Goal: Task Accomplishment & Management: Complete application form

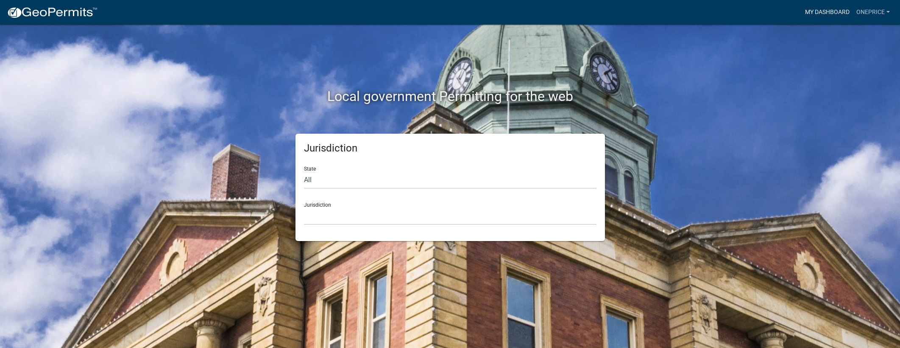
click at [824, 19] on link "My Dashboard" at bounding box center [827, 12] width 51 height 16
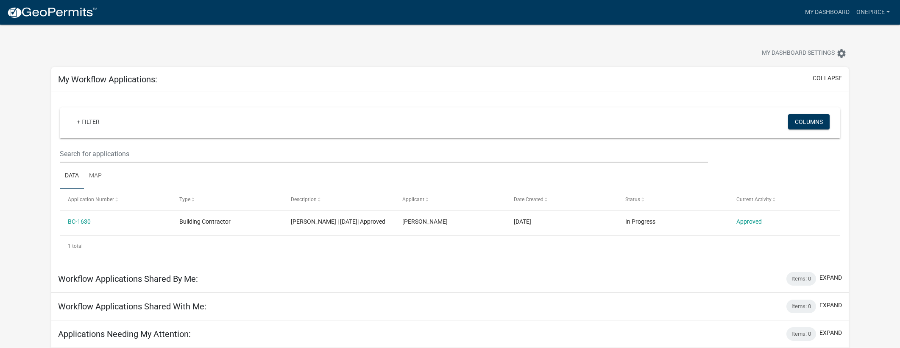
scroll to position [2, 0]
click at [833, 11] on link "My Dashboard" at bounding box center [827, 12] width 51 height 16
click at [889, 11] on link "oneprice" at bounding box center [873, 12] width 40 height 16
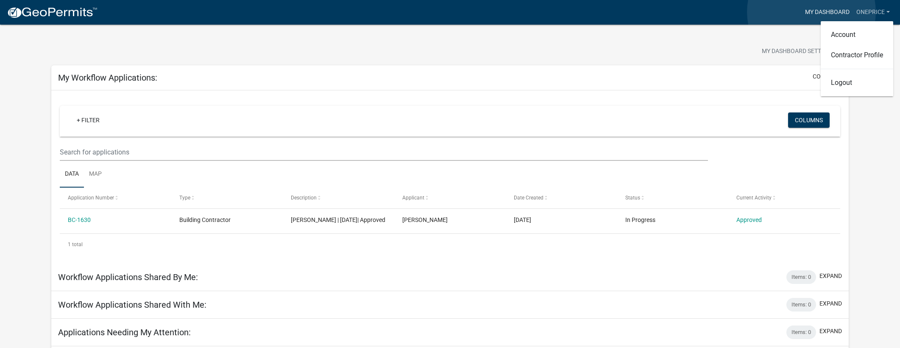
click at [811, 12] on link "My Dashboard" at bounding box center [827, 12] width 51 height 16
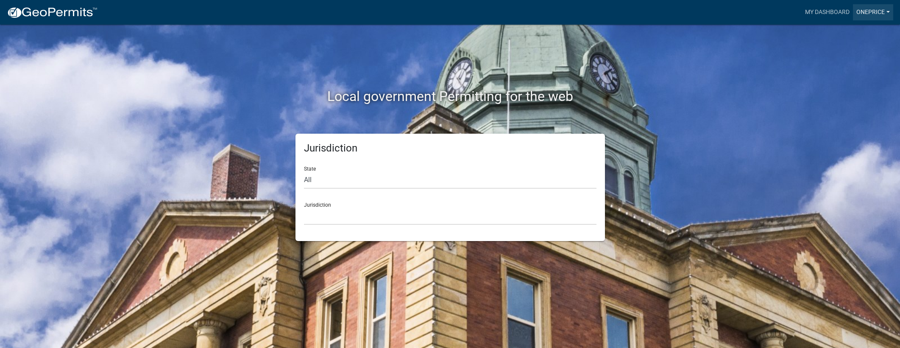
click at [865, 12] on link "oneprice" at bounding box center [873, 12] width 40 height 16
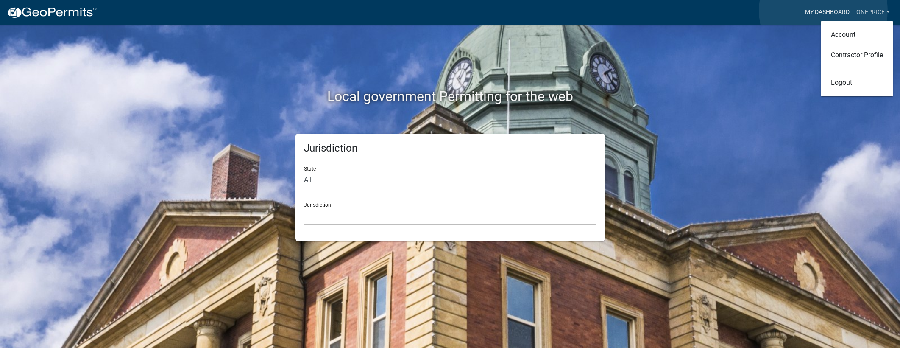
click at [823, 11] on link "My Dashboard" at bounding box center [827, 12] width 51 height 16
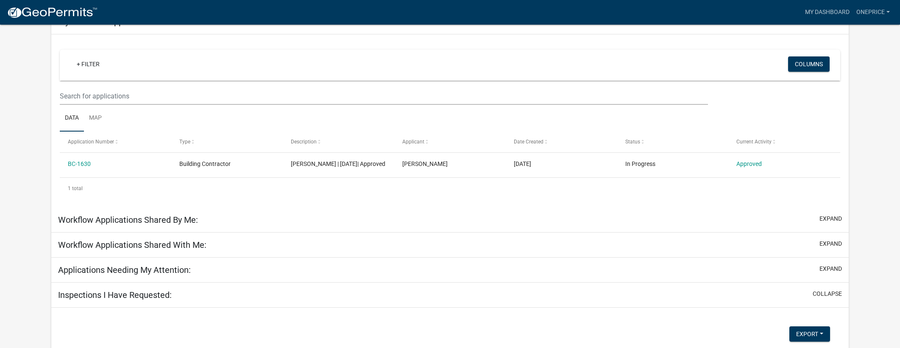
scroll to position [73, 0]
click at [128, 224] on h5 "Workflow Applications Shared By Me:" at bounding box center [128, 219] width 140 height 10
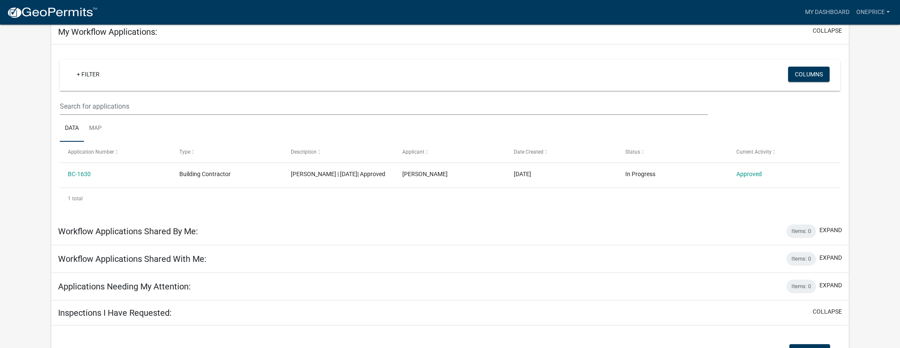
scroll to position [0, 0]
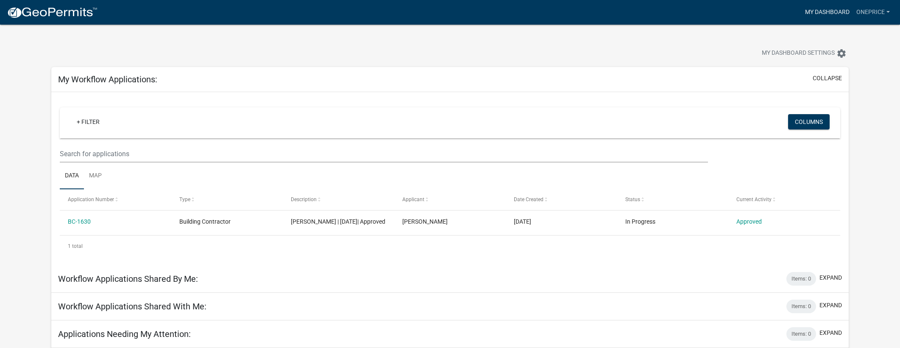
drag, startPoint x: 819, startPoint y: 15, endPoint x: 846, endPoint y: 15, distance: 26.7
click at [820, 16] on link "My Dashboard" at bounding box center [827, 12] width 51 height 16
click at [889, 13] on link "oneprice" at bounding box center [873, 12] width 40 height 16
click at [858, 54] on link "Contractor Profile" at bounding box center [857, 55] width 72 height 20
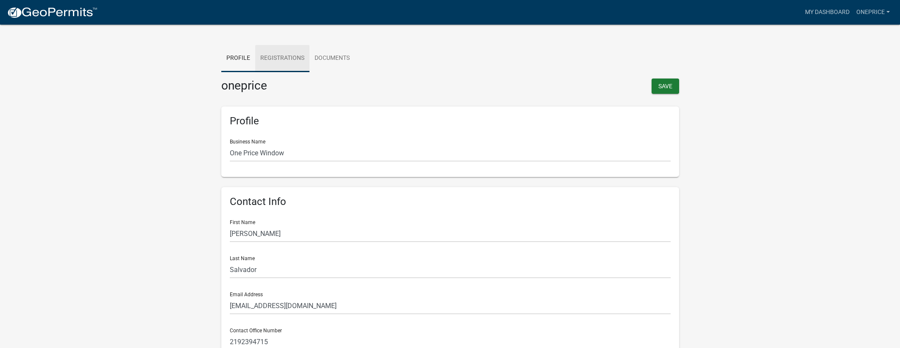
click at [279, 55] on link "Registrations" at bounding box center [282, 58] width 54 height 27
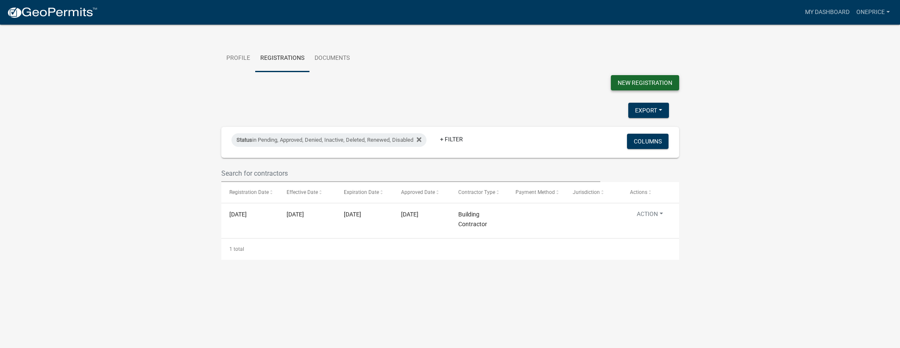
click at [621, 89] on button "New Registration" at bounding box center [645, 82] width 68 height 15
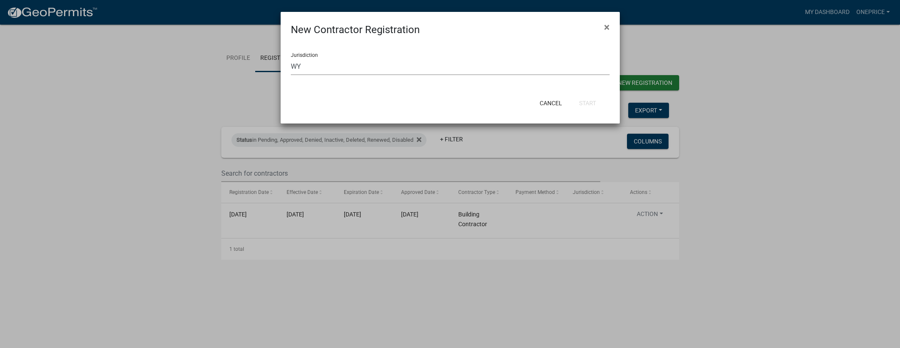
click at [363, 66] on select "Select a jurisdiction CO Custer County, Colorado GA Carroll County, Georgia Coo…" at bounding box center [450, 66] width 319 height 17
click at [291, 58] on select "Select a jurisdiction CO Custer County, Colorado GA Carroll County, Georgia Coo…" at bounding box center [450, 66] width 319 height 17
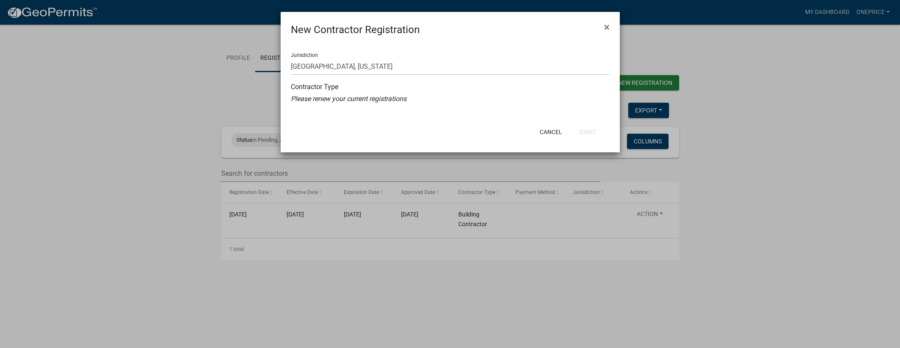
click at [381, 102] on icon "Please renew your current registrations" at bounding box center [349, 99] width 116 height 8
click at [549, 136] on button "Cancel" at bounding box center [551, 131] width 36 height 15
select select "0: null"
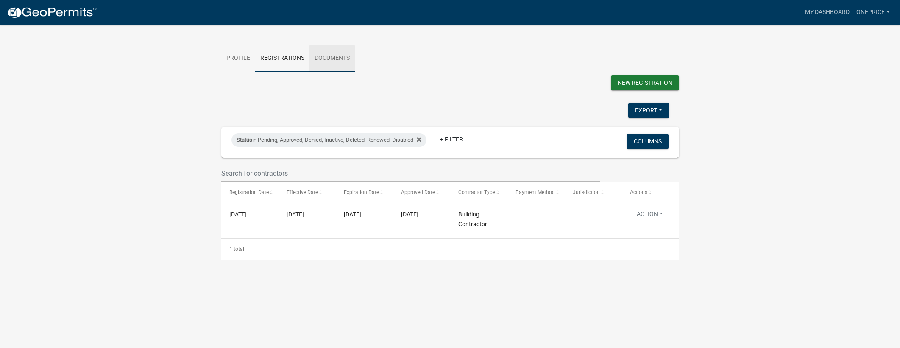
click at [312, 54] on link "Documents" at bounding box center [331, 58] width 45 height 27
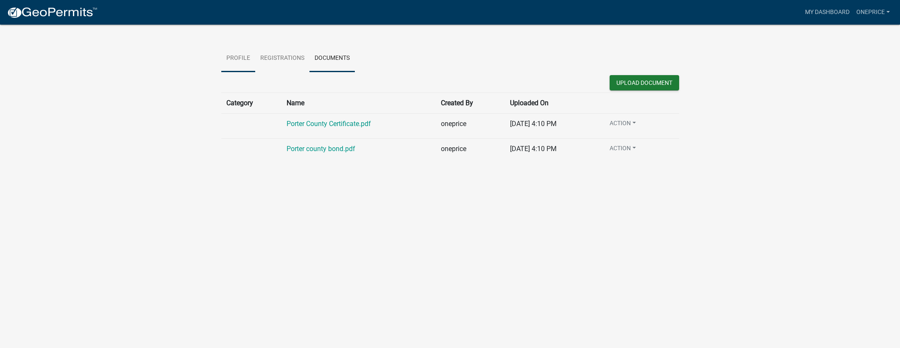
click at [226, 58] on link "Profile" at bounding box center [238, 58] width 34 height 27
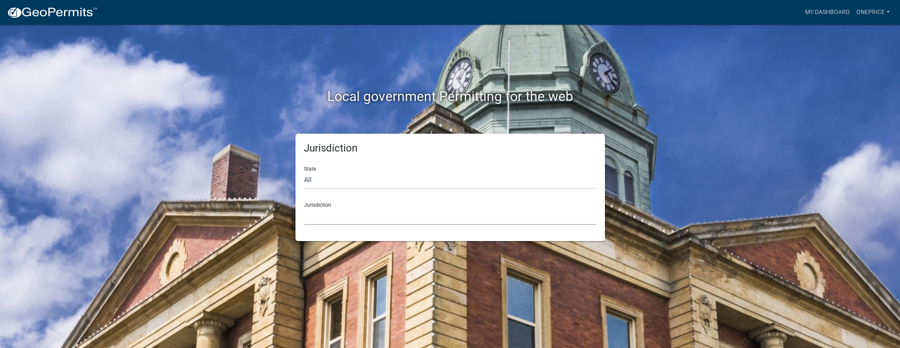
click at [351, 222] on select "Custer County, Colorado Carroll County, Georgia Cook County, Georgia Crawford C…" at bounding box center [450, 215] width 292 height 17
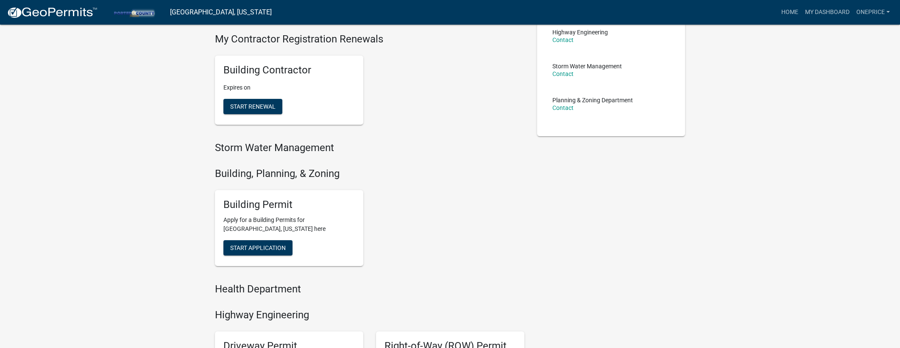
scroll to position [175, 0]
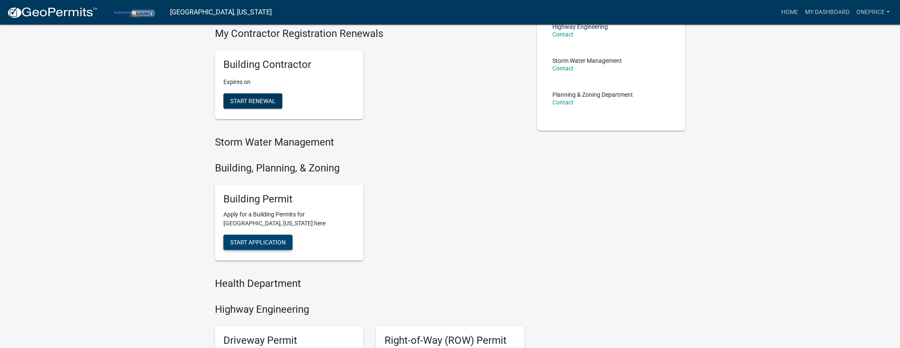
click at [264, 239] on span "Start Application" at bounding box center [258, 242] width 56 height 7
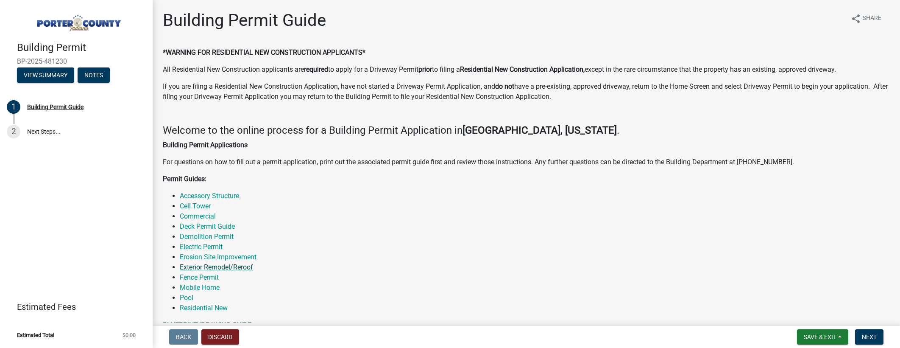
click at [220, 267] on link "Exterior Remodel/Reroof" at bounding box center [216, 267] width 73 height 8
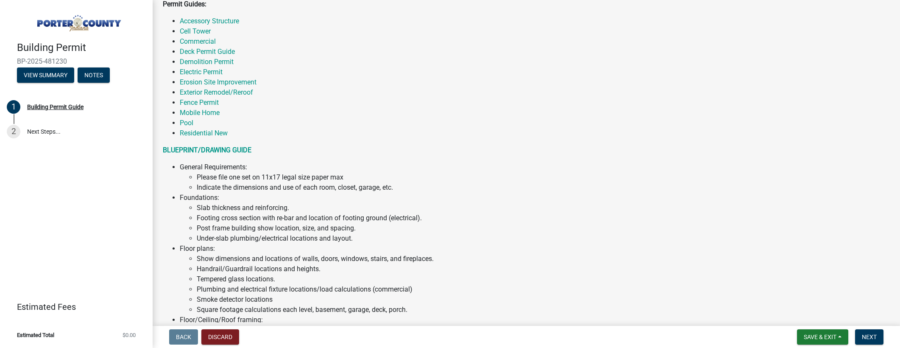
scroll to position [174, 0]
click at [208, 94] on link "Exterior Remodel/Reroof" at bounding box center [216, 93] width 73 height 8
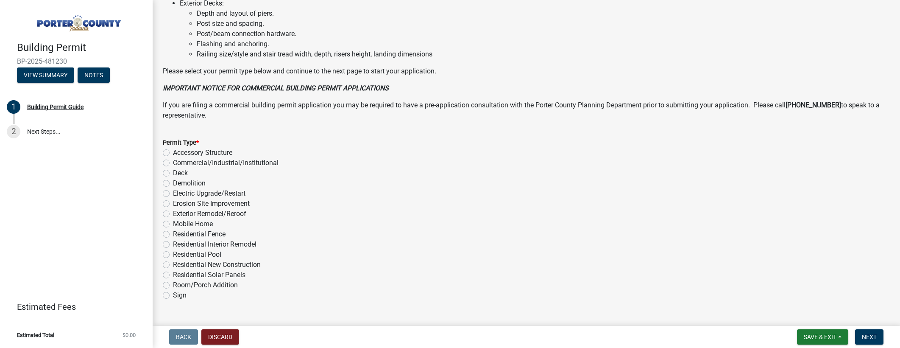
scroll to position [586, 0]
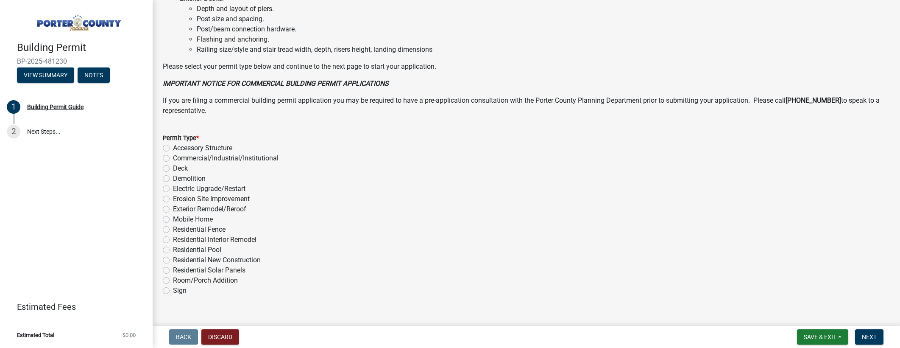
click at [173, 211] on label "Exterior Remodel/Reroof" at bounding box center [209, 209] width 73 height 10
click at [173, 209] on input "Exterior Remodel/Reroof" at bounding box center [176, 207] width 6 height 6
radio input "true"
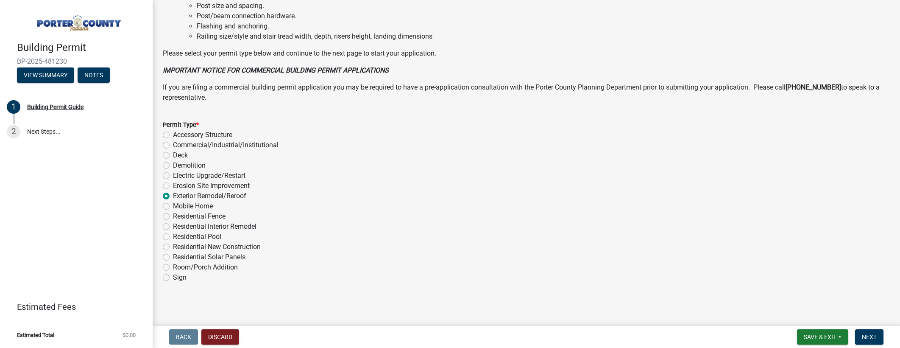
scroll to position [601, 0]
click at [873, 341] on button "Next" at bounding box center [869, 336] width 28 height 15
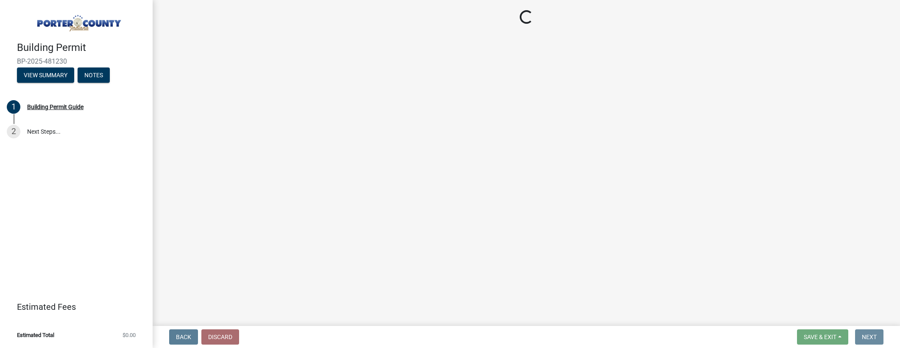
scroll to position [0, 0]
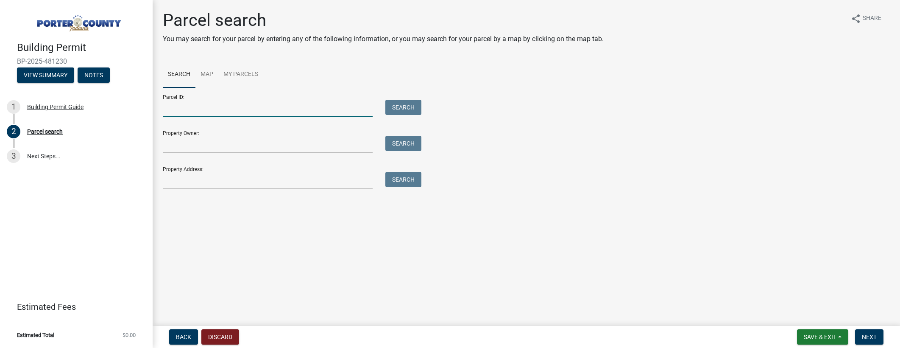
click at [276, 110] on input "Parcel ID:" at bounding box center [268, 108] width 210 height 17
drag, startPoint x: 340, startPoint y: 103, endPoint x: 253, endPoint y: 89, distance: 88.9
click at [340, 103] on input "Parcel ID:" at bounding box center [268, 108] width 210 height 17
click at [214, 75] on link "Map" at bounding box center [206, 74] width 23 height 27
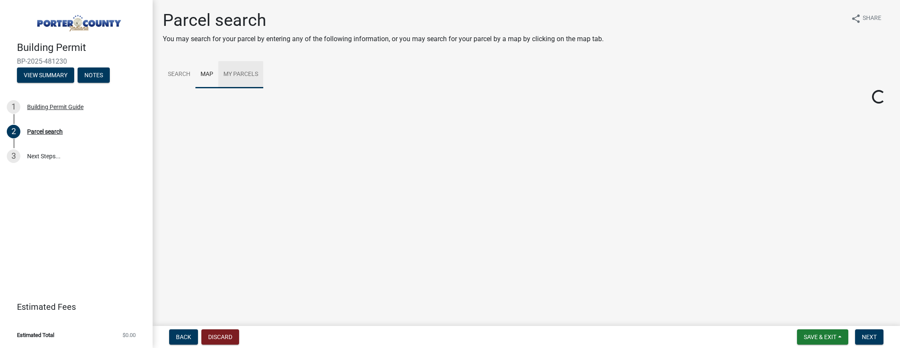
click at [235, 75] on link "My Parcels" at bounding box center [240, 74] width 45 height 27
click at [211, 74] on link "Map" at bounding box center [206, 74] width 23 height 27
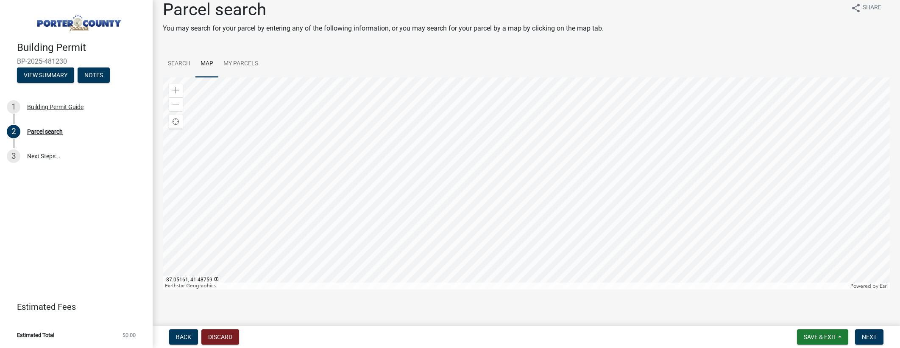
click at [521, 238] on div at bounding box center [526, 183] width 727 height 212
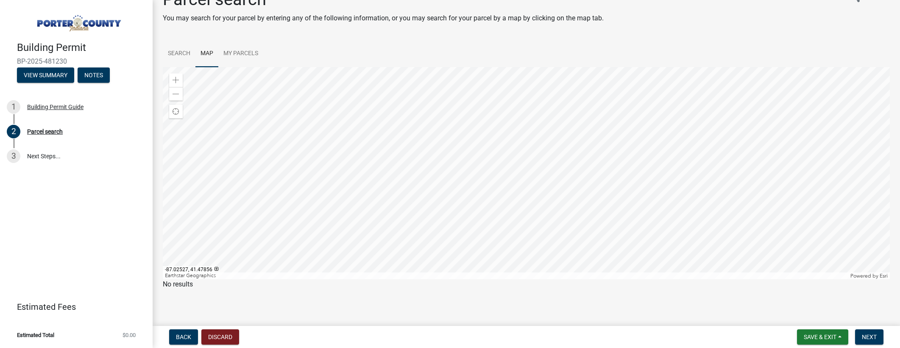
click at [538, 236] on div at bounding box center [526, 173] width 727 height 212
click at [184, 53] on link "Search" at bounding box center [179, 53] width 33 height 27
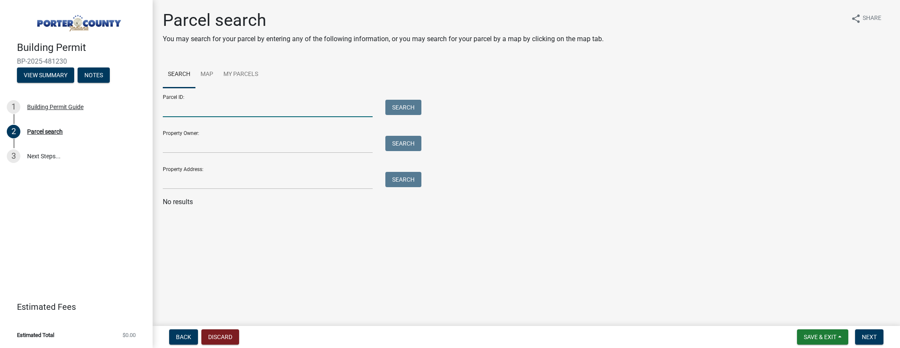
click at [327, 109] on input "Parcel ID:" at bounding box center [268, 108] width 210 height 17
click at [278, 146] on input "Property Owner:" at bounding box center [268, 144] width 210 height 17
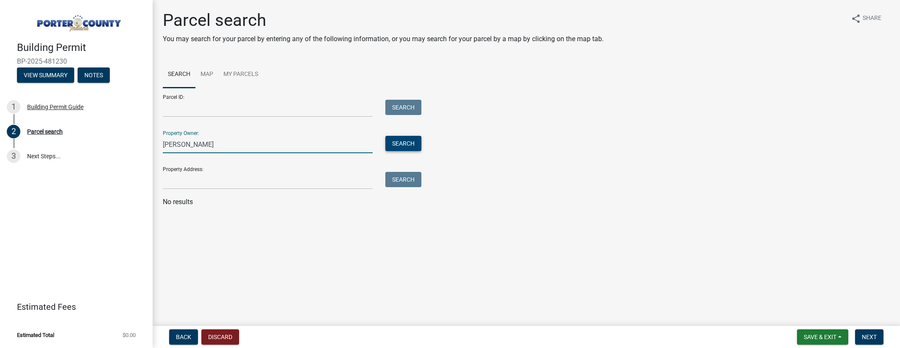
type input "Gary Regalado"
click at [416, 144] on button "Search" at bounding box center [403, 143] width 36 height 15
click at [251, 143] on input "Gary Regalado" at bounding box center [268, 144] width 210 height 17
click at [214, 181] on input "Property Address:" at bounding box center [268, 180] width 210 height 17
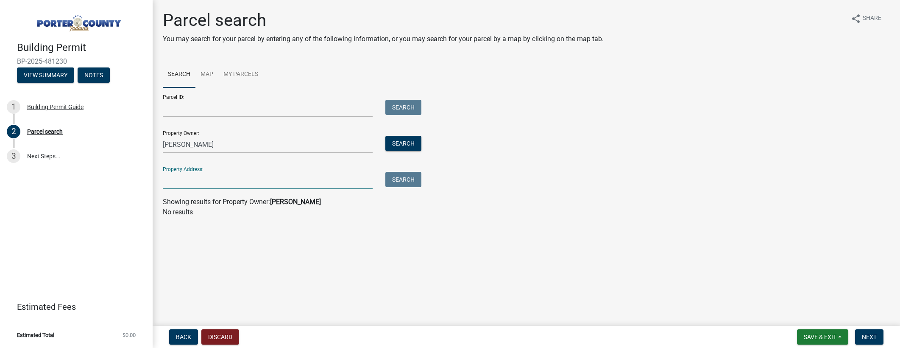
click at [222, 175] on input "Property Address:" at bounding box center [268, 180] width 210 height 17
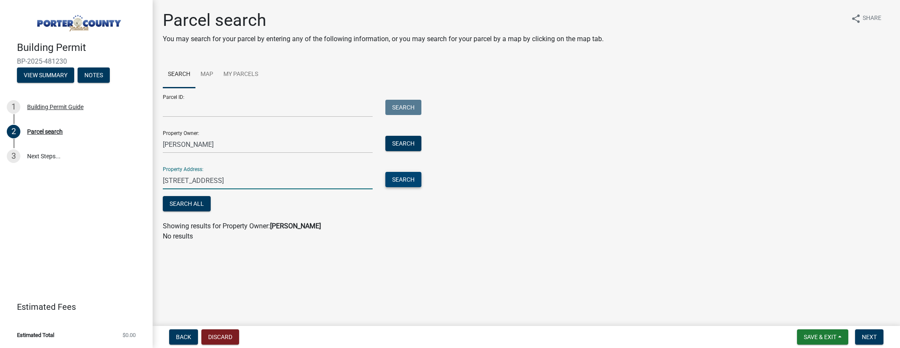
click at [413, 182] on button "Search" at bounding box center [403, 179] width 36 height 15
click at [407, 178] on button "Search" at bounding box center [403, 179] width 36 height 15
click at [170, 201] on button "Search All" at bounding box center [187, 203] width 48 height 15
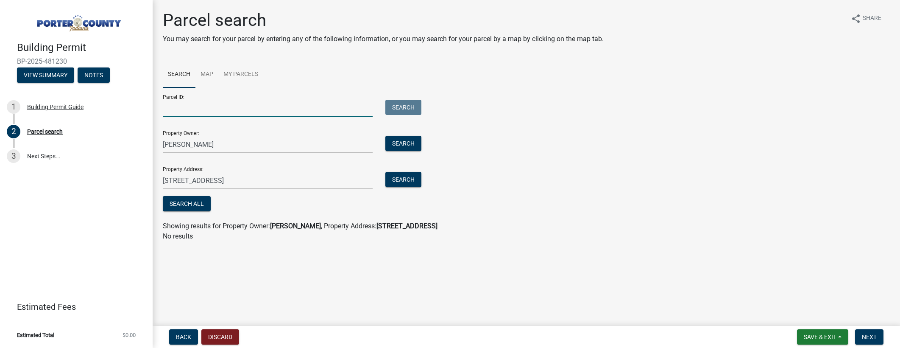
click at [171, 116] on input "Parcel ID:" at bounding box center [268, 108] width 210 height 17
click at [874, 340] on span "Next" at bounding box center [869, 336] width 15 height 7
click at [870, 338] on span "Next" at bounding box center [869, 336] width 15 height 7
click at [175, 203] on button "Search All" at bounding box center [187, 203] width 48 height 15
click at [178, 110] on input "Parcel ID:" at bounding box center [268, 108] width 210 height 17
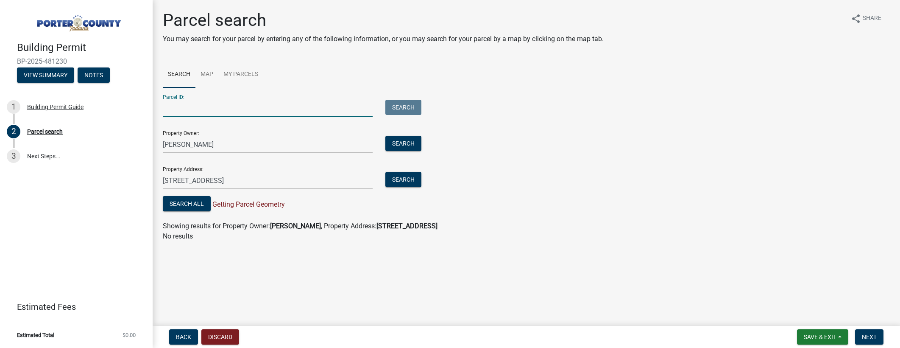
click at [178, 109] on input "Parcel ID:" at bounding box center [268, 108] width 210 height 17
click at [187, 89] on div "Parcel ID: Search" at bounding box center [290, 102] width 254 height 29
click at [192, 183] on input "417 N 475 W, Valparaiso, IN" at bounding box center [268, 180] width 210 height 17
click at [206, 181] on input "417 N 475 W, Valparaiso, IN" at bounding box center [268, 180] width 210 height 17
click at [200, 205] on button "Search All" at bounding box center [187, 203] width 48 height 15
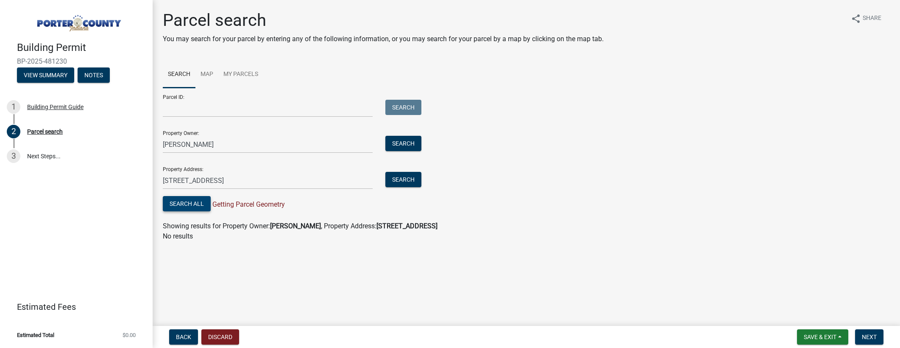
click at [200, 205] on button "Search All" at bounding box center [187, 203] width 48 height 15
drag, startPoint x: 195, startPoint y: 181, endPoint x: 199, endPoint y: 183, distance: 4.7
click at [195, 181] on input "417 N 475 Valparaiso, IN" at bounding box center [268, 180] width 210 height 17
type input "417 N 475 W, Valparaiso, IN"
click at [56, 106] on div "Building Permit Guide" at bounding box center [55, 107] width 56 height 6
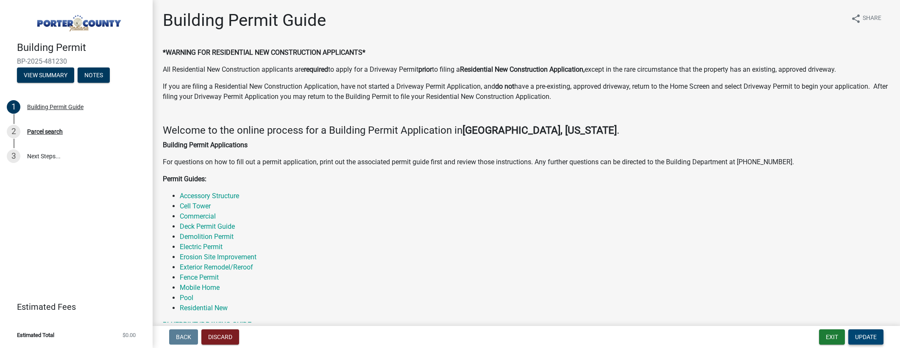
click at [872, 338] on span "Update" at bounding box center [866, 336] width 22 height 7
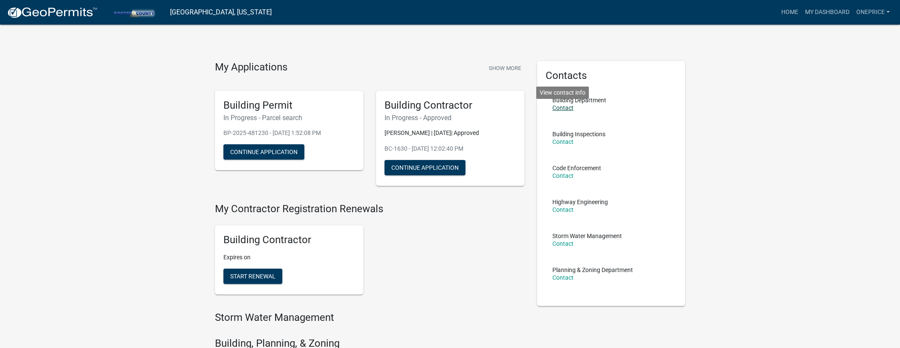
click at [561, 110] on link "Contact" at bounding box center [562, 107] width 21 height 7
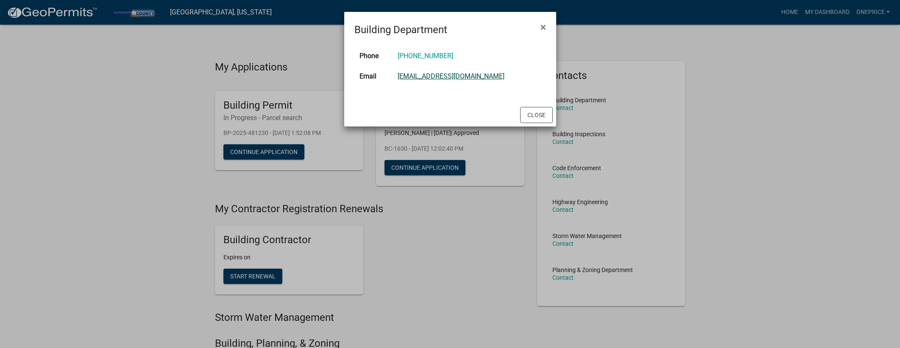
click at [463, 74] on link "tevans@porterco.org" at bounding box center [451, 76] width 107 height 8
click at [533, 113] on button "Close" at bounding box center [536, 115] width 33 height 16
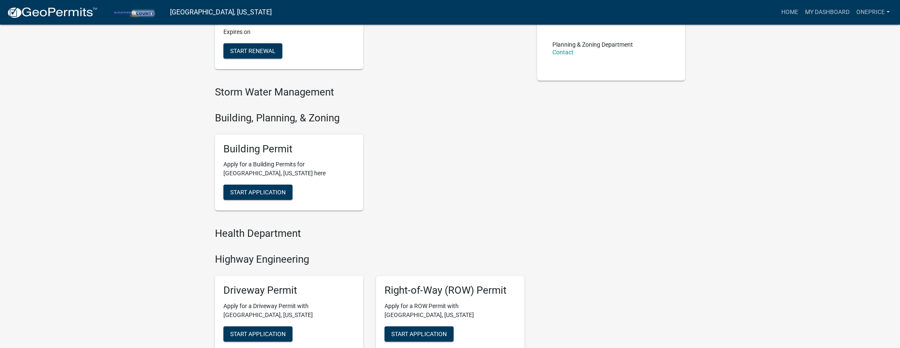
scroll to position [345, 0]
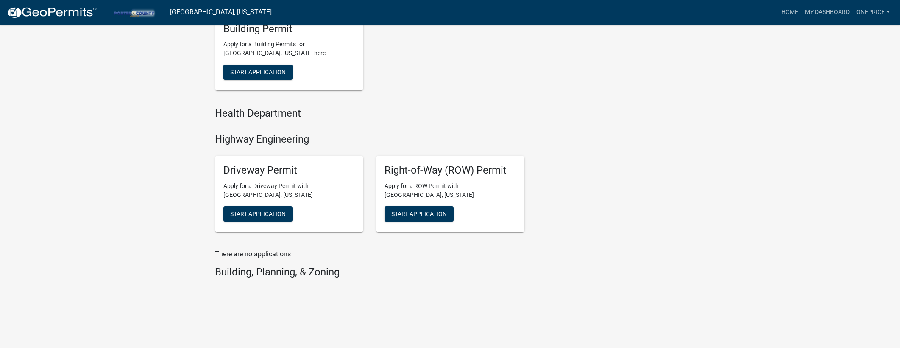
click at [313, 71] on div "Building Permit Apply for a Building Permits for Porter County, Indiana here St…" at bounding box center [289, 52] width 148 height 76
click at [320, 48] on p "Apply for a Building Permits for Porter County, Indiana here" at bounding box center [288, 49] width 131 height 18
click at [321, 48] on p "Apply for a Building Permits for Porter County, Indiana here" at bounding box center [288, 49] width 131 height 18
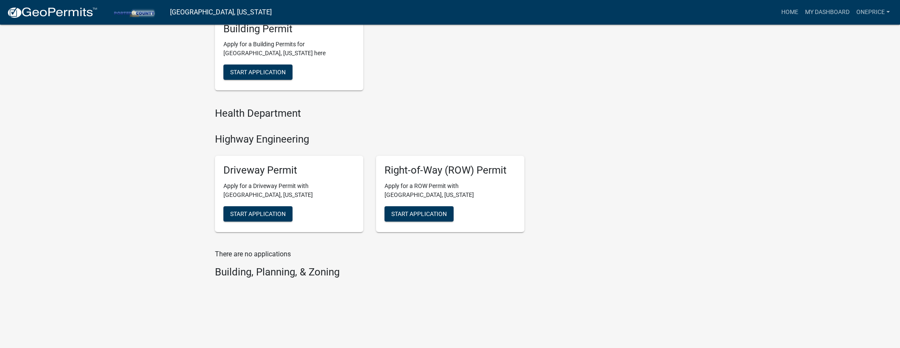
click at [318, 37] on div "Building Permit Apply for a Building Permits for Porter County, Indiana here St…" at bounding box center [289, 52] width 148 height 76
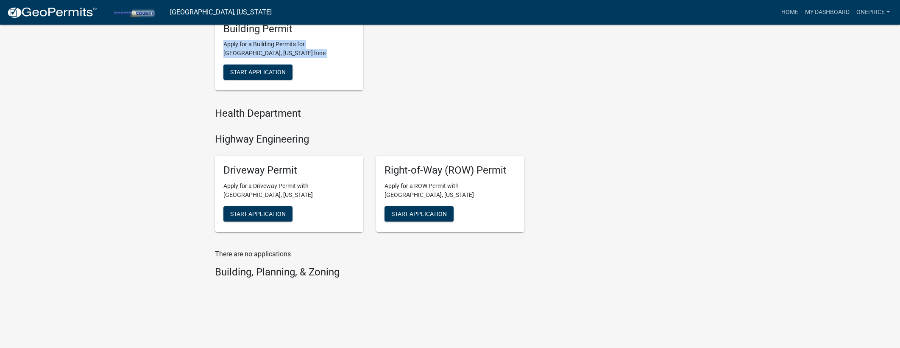
click at [318, 37] on div "Building Permit Apply for a Building Permits for Porter County, Indiana here St…" at bounding box center [289, 52] width 148 height 76
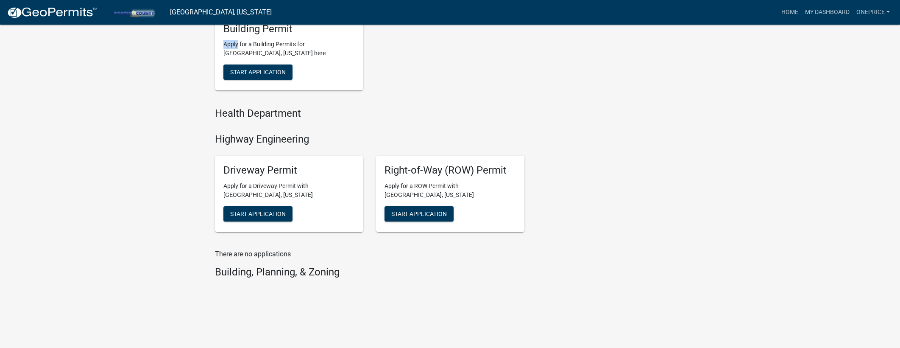
click at [318, 37] on div "Building Permit Apply for a Building Permits for Porter County, Indiana here St…" at bounding box center [289, 52] width 148 height 76
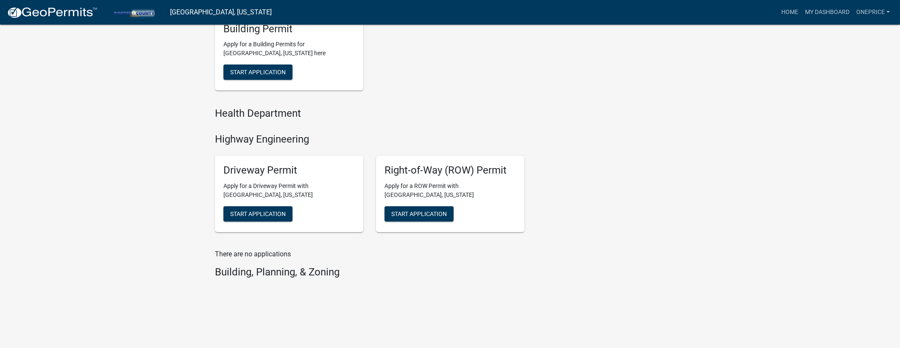
click at [318, 37] on div "Building Permit Apply for a Building Permits for Porter County, Indiana here St…" at bounding box center [289, 52] width 148 height 76
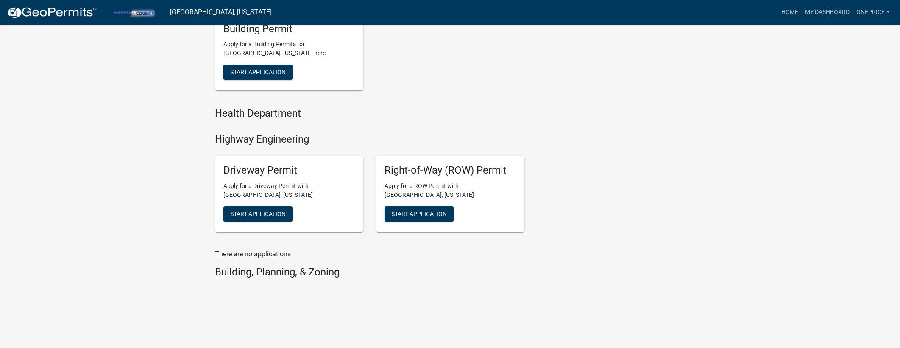
click at [318, 37] on div "Building Permit Apply for a Building Permits for Porter County, Indiana here St…" at bounding box center [289, 52] width 148 height 76
click at [326, 35] on div "Building Permit Apply for a Building Permits for Porter County, Indiana here St…" at bounding box center [289, 52] width 148 height 76
click at [330, 37] on div "Building Permit Apply for a Building Permits for Porter County, Indiana here St…" at bounding box center [289, 52] width 148 height 76
